Goal: Information Seeking & Learning: Learn about a topic

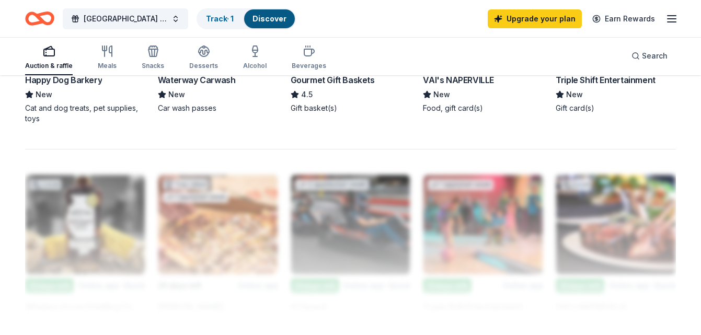
scroll to position [836, 0]
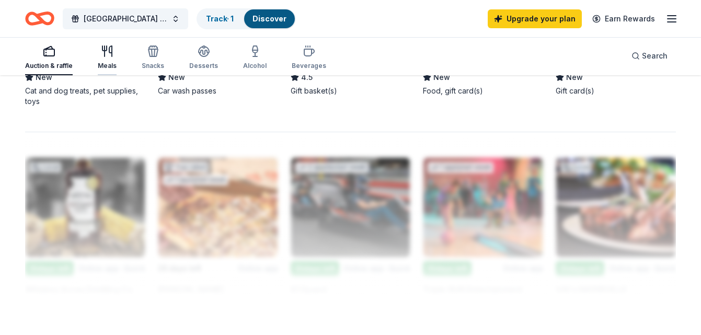
click at [98, 60] on div "Meals" at bounding box center [107, 57] width 19 height 25
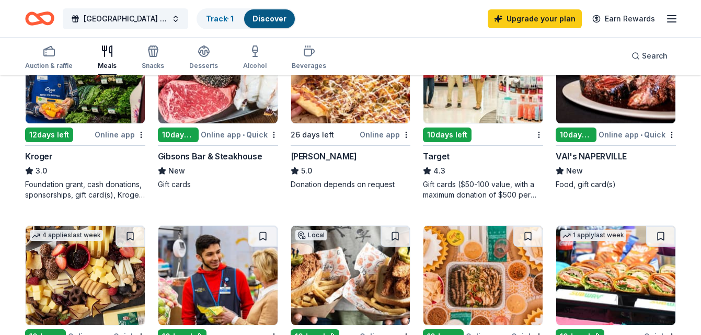
scroll to position [376, 0]
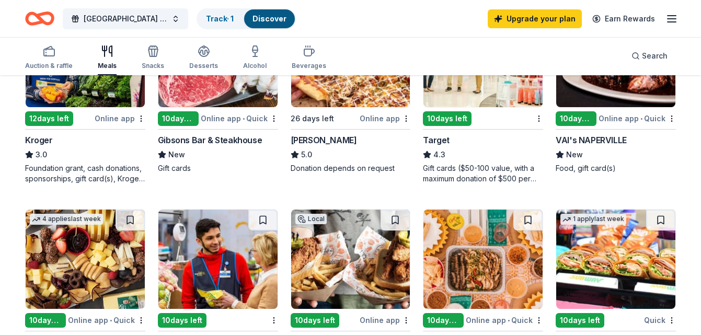
click at [52, 115] on div "12 days left" at bounding box center [49, 118] width 48 height 15
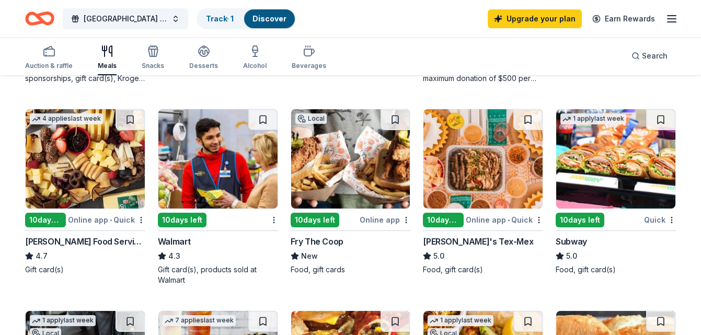
scroll to position [481, 0]
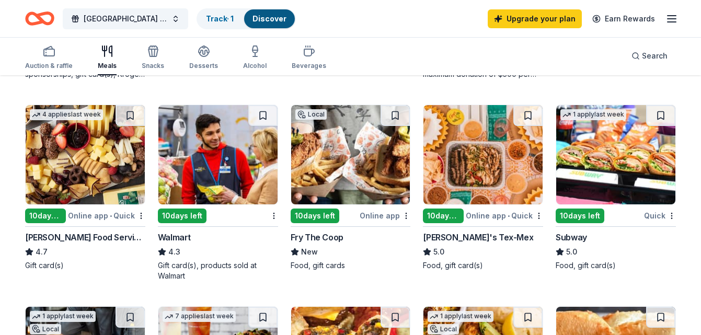
click at [324, 215] on div "10 days left" at bounding box center [315, 216] width 49 height 15
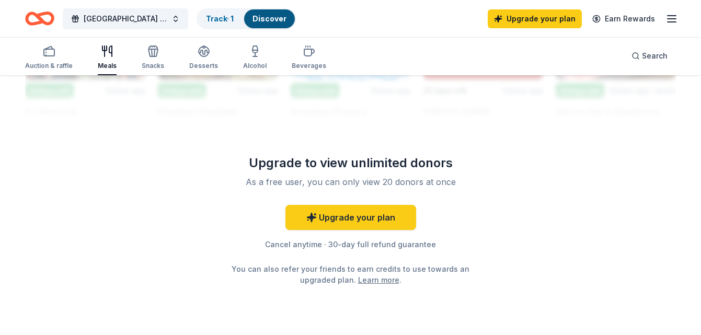
scroll to position [1045, 0]
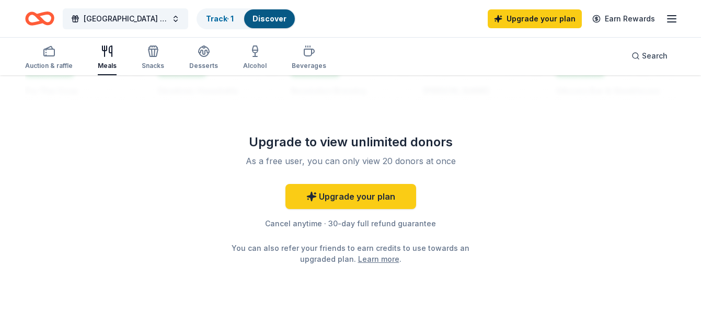
click at [163, 65] on div "Auction & raffle Meals Snacks Desserts Alcohol Beverages" at bounding box center [175, 58] width 301 height 34
click at [151, 55] on icon "button" at bounding box center [153, 51] width 13 height 13
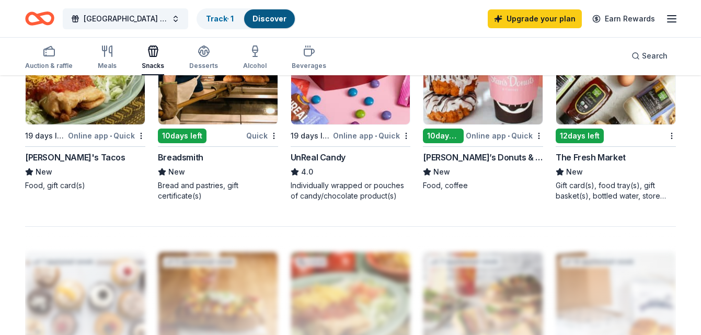
scroll to position [752, 0]
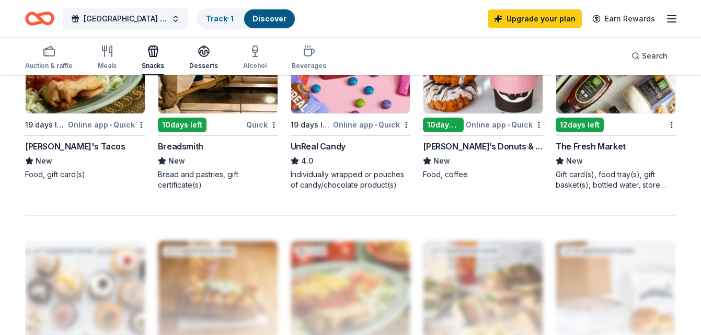
click at [206, 45] on icon "button" at bounding box center [204, 51] width 13 height 13
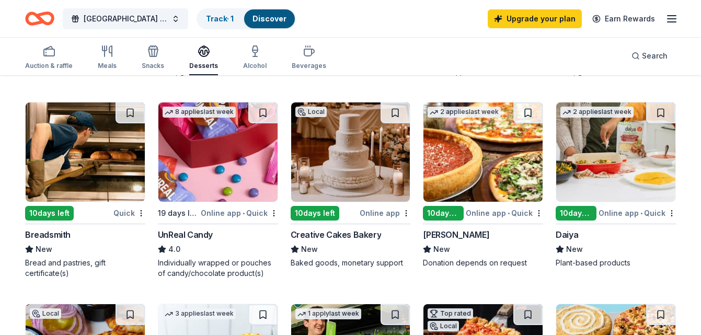
scroll to position [481, 0]
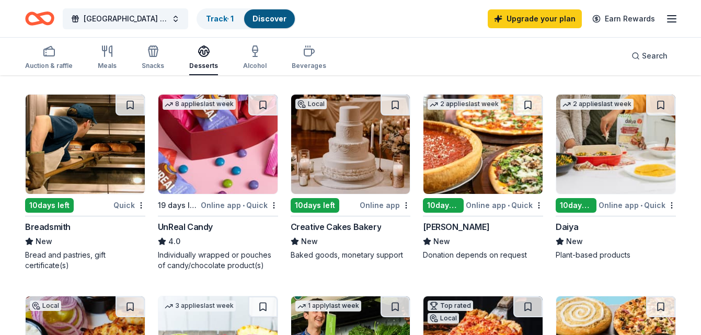
click at [172, 227] on div "UnReal Candy" at bounding box center [185, 227] width 55 height 13
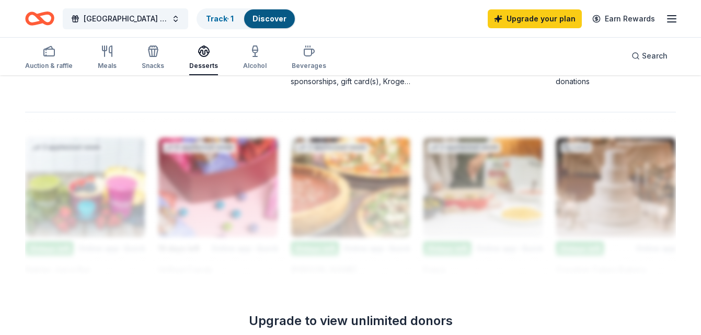
scroll to position [878, 0]
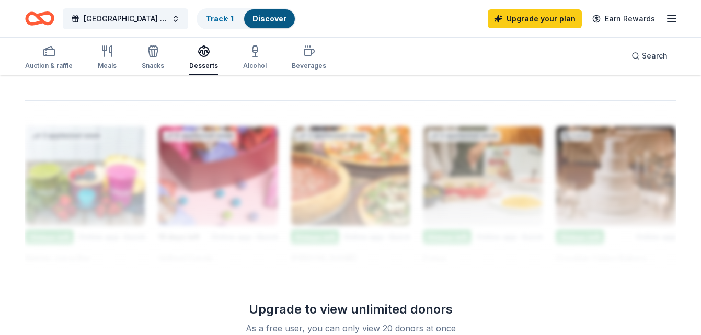
click at [265, 55] on div "Auction & raffle Meals Snacks Desserts Alcohol Beverages" at bounding box center [175, 58] width 301 height 34
click at [254, 64] on div "Alcohol" at bounding box center [255, 66] width 24 height 8
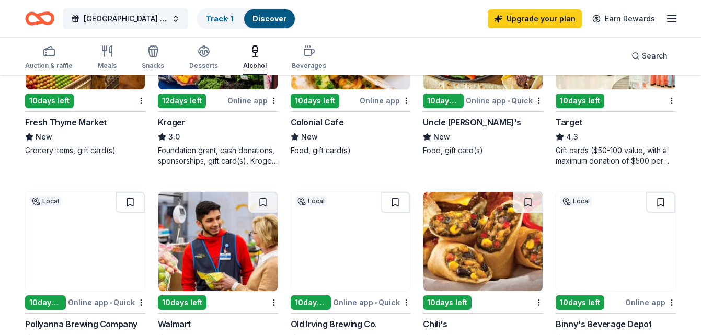
scroll to position [585, 0]
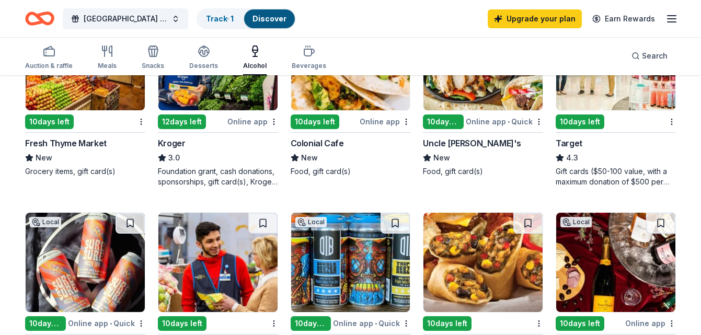
click at [434, 125] on div "10 days left" at bounding box center [443, 121] width 41 height 15
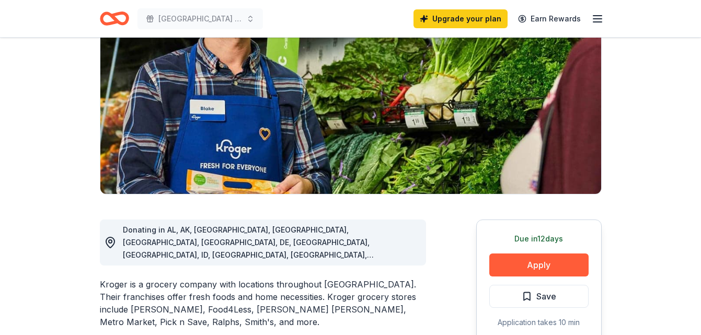
scroll to position [125, 0]
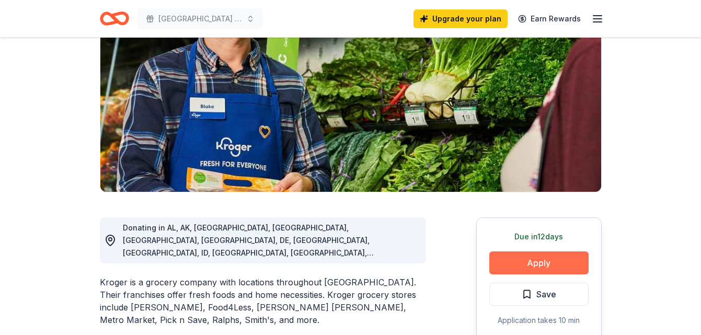
click at [507, 257] on button "Apply" at bounding box center [538, 262] width 99 height 23
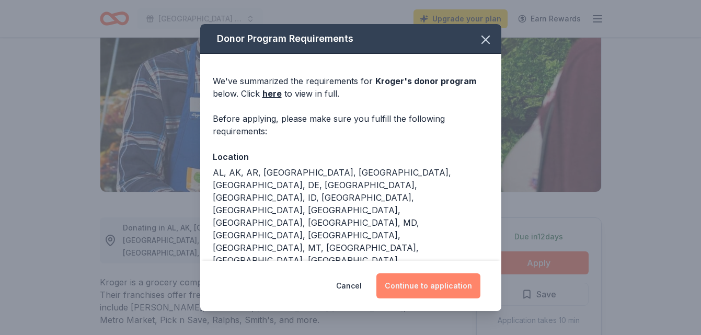
click at [462, 278] on button "Continue to application" at bounding box center [428, 285] width 104 height 25
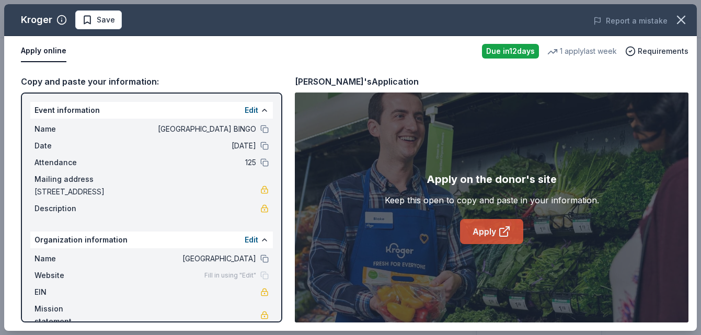
click at [488, 237] on link "Apply" at bounding box center [491, 231] width 63 height 25
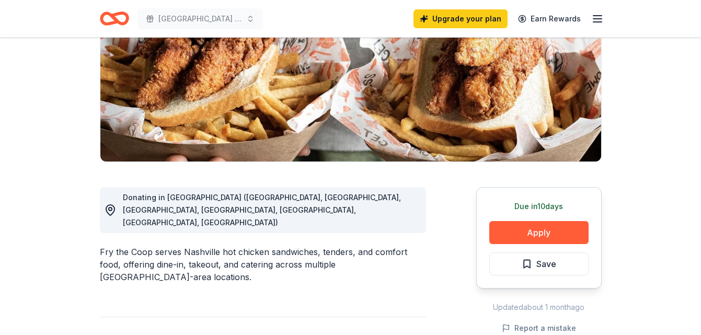
scroll to position [167, 0]
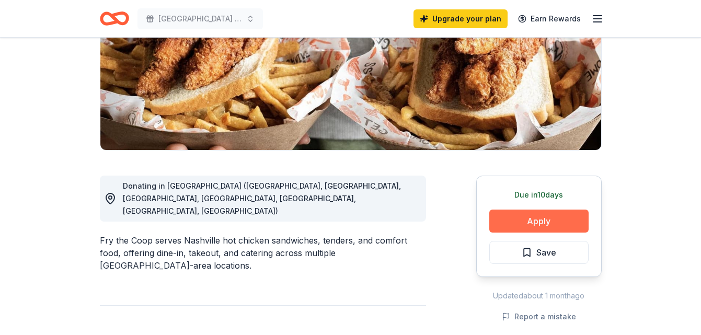
click at [515, 224] on button "Apply" at bounding box center [538, 221] width 99 height 23
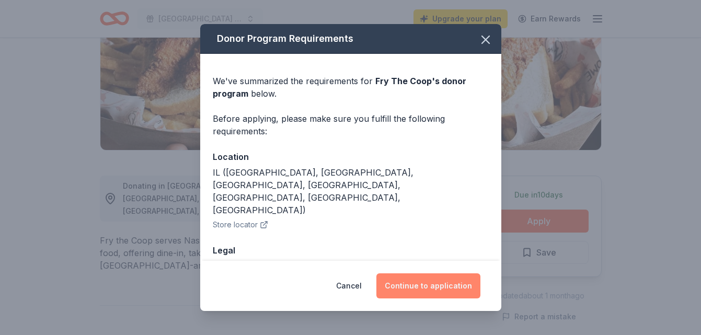
click at [431, 284] on button "Continue to application" at bounding box center [428, 285] width 104 height 25
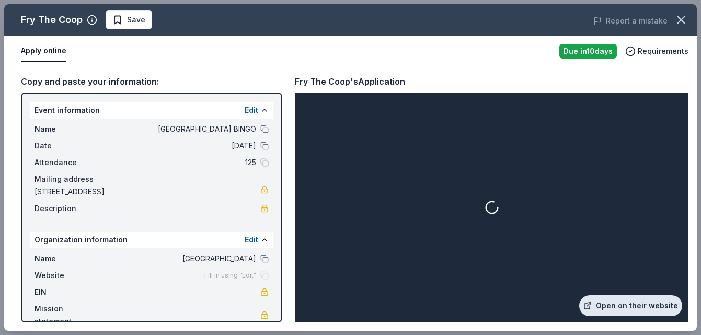
click at [613, 303] on link "Open on their website" at bounding box center [630, 305] width 103 height 21
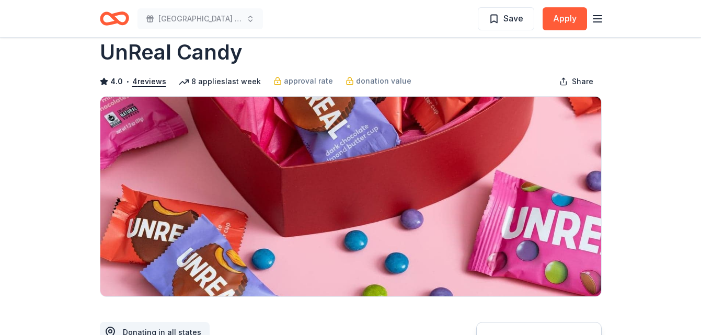
scroll to position [42, 0]
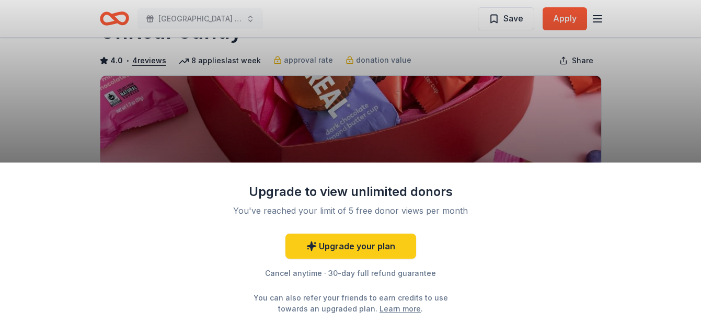
click at [376, 142] on div "Upgrade to view unlimited donors You've reached your limit of 5 free donor view…" at bounding box center [350, 167] width 701 height 335
click at [275, 84] on div "Upgrade to view unlimited donors You've reached your limit of 5 free donor view…" at bounding box center [350, 167] width 701 height 335
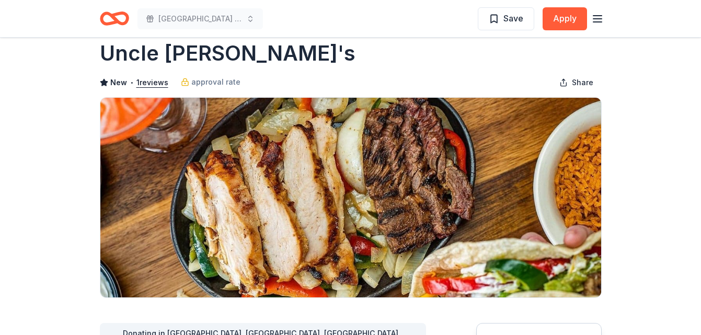
scroll to position [21, 0]
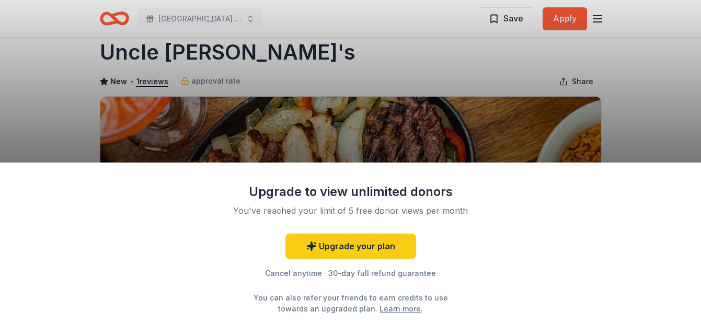
click at [316, 109] on div "Upgrade to view unlimited donors You've reached your limit of 5 free donor view…" at bounding box center [350, 167] width 701 height 335
